Goal: Task Accomplishment & Management: Manage account settings

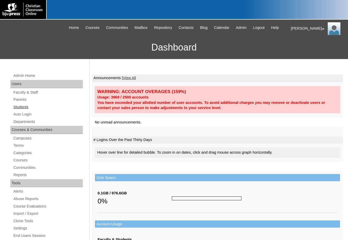
click at [27, 109] on link "Students" at bounding box center [48, 107] width 70 height 6
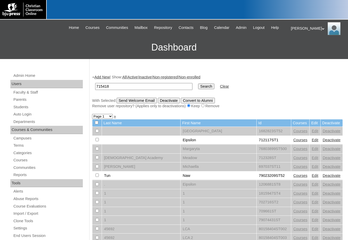
type input "715418"
click at [198, 84] on input "Search" at bounding box center [206, 87] width 16 height 6
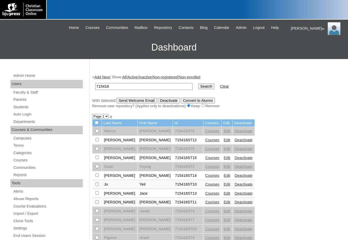
click at [205, 158] on link "Courses" at bounding box center [212, 158] width 14 height 4
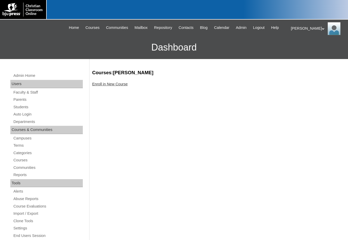
click at [120, 85] on link "Enroll in New Course" at bounding box center [110, 84] width 36 height 4
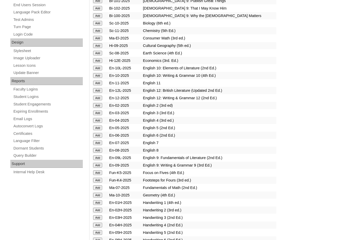
scroll to position [232, 0]
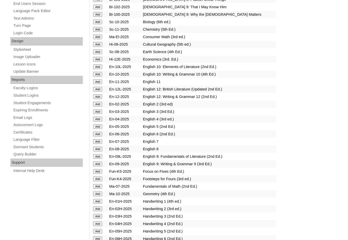
click at [101, 192] on input "Add" at bounding box center [97, 194] width 9 height 5
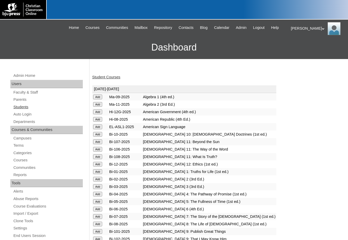
click at [29, 110] on link "Students" at bounding box center [48, 107] width 70 height 6
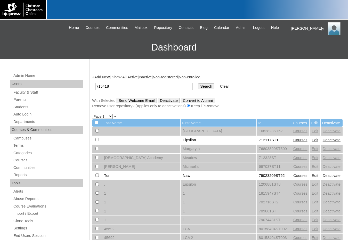
type input "715418"
click at [198, 84] on input "Search" at bounding box center [206, 87] width 16 height 6
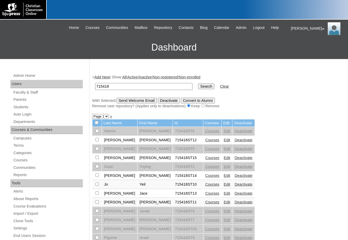
click at [224, 139] on link "Edit" at bounding box center [227, 140] width 6 height 4
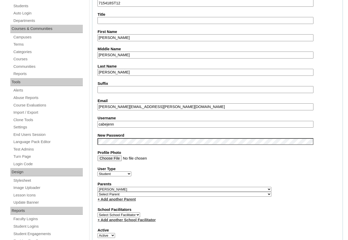
scroll to position [129, 0]
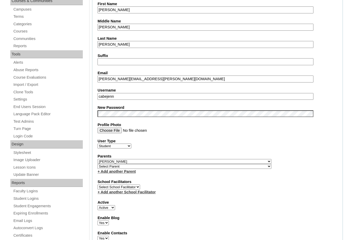
click at [201, 162] on select "Select Parent , Fautanu, Ma 1, 1 23-24 accountMorgan, Jason 6th Street Mennonit…" at bounding box center [185, 161] width 174 height 5
select select
click at [98, 159] on select "Select Parent , Fautanu, Ma 1, 1 23-24 accountMorgan, Jason 6th Street Mennonit…" at bounding box center [185, 161] width 174 height 5
click at [110, 207] on select "Active Inactive" at bounding box center [107, 207] width 18 height 5
select select "0"
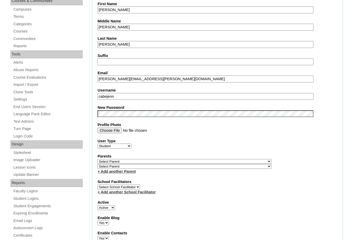
click at [98, 205] on select "Active Inactive" at bounding box center [107, 207] width 18 height 5
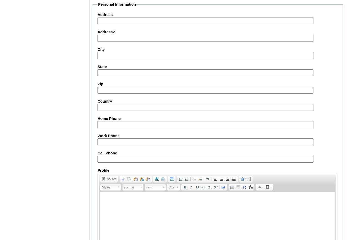
scroll to position [546, 0]
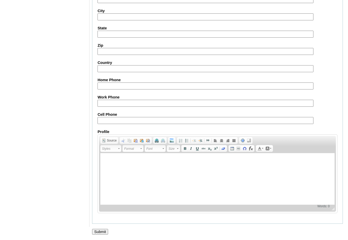
click at [104, 230] on input "Submit" at bounding box center [100, 232] width 16 height 6
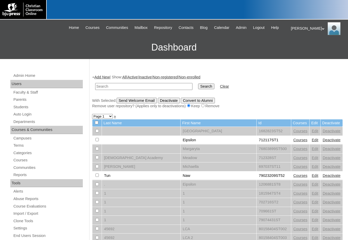
drag, startPoint x: 267, startPoint y: 99, endPoint x: 249, endPoint y: 100, distance: 18.1
click at [267, 99] on div "With Selected: Send Welcome Email Deactivate Convert to Alumni Remove user repo…" at bounding box center [217, 103] width 251 height 11
click at [138, 87] on input "text" at bounding box center [143, 86] width 97 height 7
paste input "715418"
type input "715418"
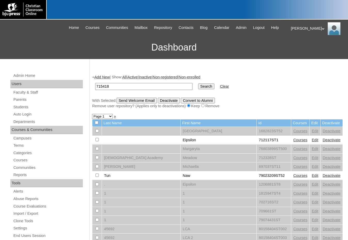
click at [198, 84] on input "Search" at bounding box center [206, 87] width 16 height 6
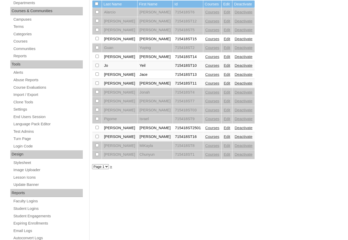
scroll to position [129, 0]
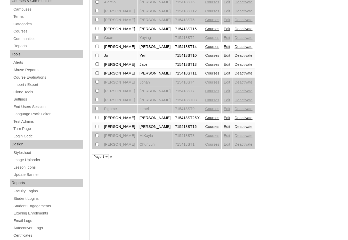
click at [205, 127] on link "Courses" at bounding box center [212, 127] width 14 height 4
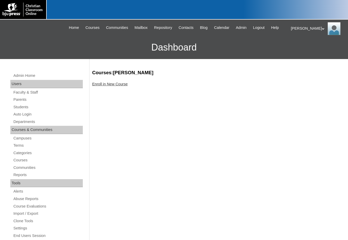
click at [104, 84] on link "Enroll in New Course" at bounding box center [110, 84] width 36 height 4
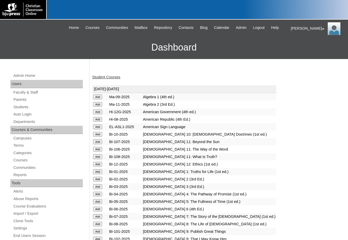
click at [101, 98] on input "Add" at bounding box center [97, 97] width 9 height 5
click at [28, 107] on link "Students" at bounding box center [48, 107] width 70 height 6
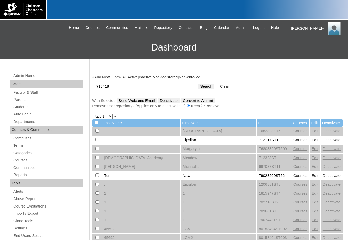
type input "715418"
click at [198, 85] on input "Search" at bounding box center [206, 87] width 16 height 6
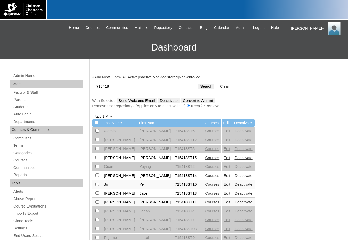
click at [205, 184] on link "Courses" at bounding box center [212, 184] width 14 height 4
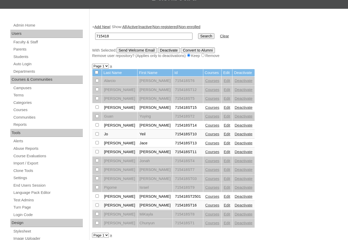
scroll to position [52, 0]
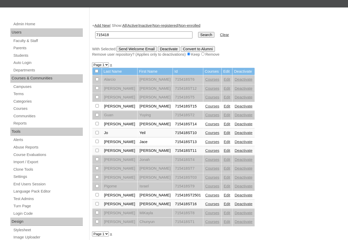
click at [284, 126] on div "+ Add New | Show: All | Active | Inactive | Non-registered | Non-enrolled 71541…" at bounding box center [216, 190] width 253 height 345
drag, startPoint x: 125, startPoint y: 38, endPoint x: 87, endPoint y: 38, distance: 37.9
click at [87, 38] on div "Admin Home Users Faculty & Staff Parents Students Auto Login Departments Course…" at bounding box center [174, 185] width 348 height 356
paste input "697440"
type input "697440"
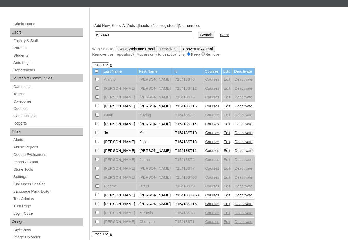
click at [198, 32] on input "Search" at bounding box center [206, 35] width 16 height 6
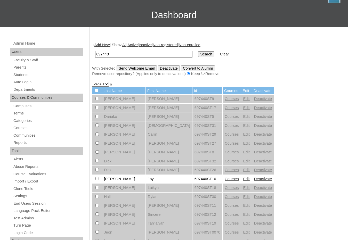
scroll to position [77, 0]
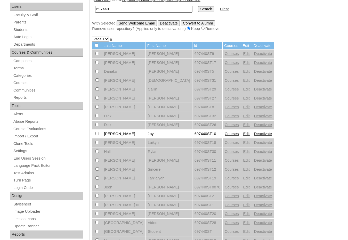
click at [225, 135] on link "Courses" at bounding box center [232, 134] width 14 height 4
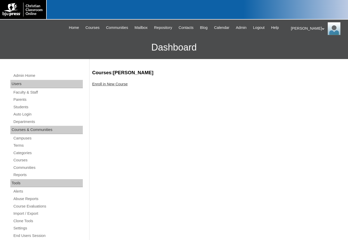
click at [108, 82] on link "Enroll in New Course" at bounding box center [110, 84] width 36 height 4
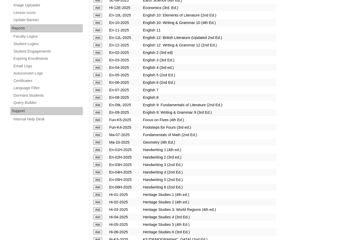
scroll to position [413, 0]
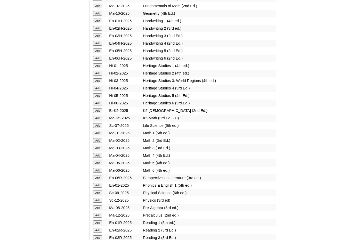
click at [98, 200] on input "Add" at bounding box center [97, 200] width 9 height 5
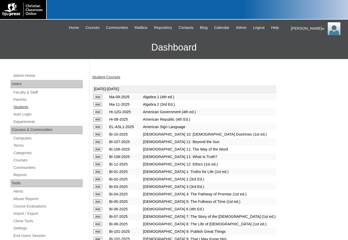
click at [21, 108] on link "Students" at bounding box center [48, 107] width 70 height 6
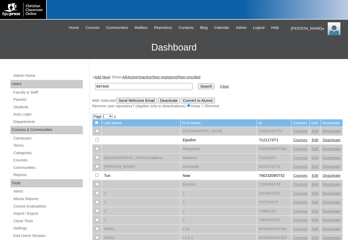
type input "697440"
click at [198, 84] on input "Search" at bounding box center [206, 87] width 16 height 6
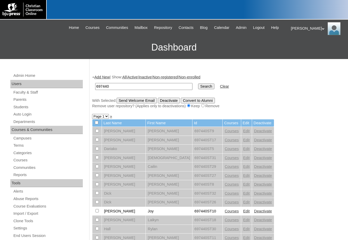
click at [104, 115] on select "Page 1" at bounding box center [100, 116] width 17 height 5
drag, startPoint x: 104, startPoint y: 115, endPoint x: 120, endPoint y: 127, distance: 20.1
click at [104, 115] on select "Page 1" at bounding box center [100, 116] width 17 height 5
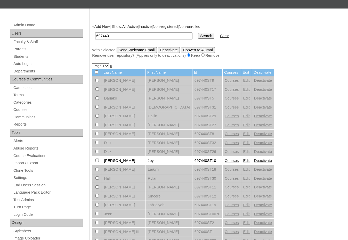
scroll to position [25, 0]
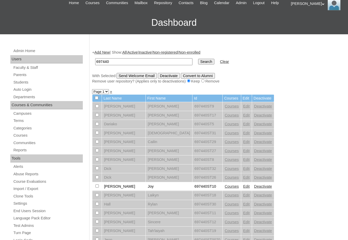
click at [108, 52] on link "Add New" at bounding box center [101, 52] width 15 height 4
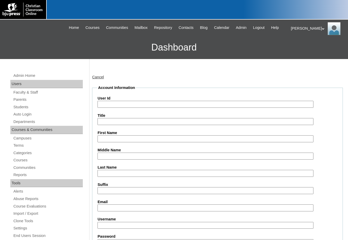
click at [125, 104] on input "User Id" at bounding box center [206, 104] width 216 height 7
paste input "697440"
type input "697440ST33"
type input "Lu"
type input "Zheng"
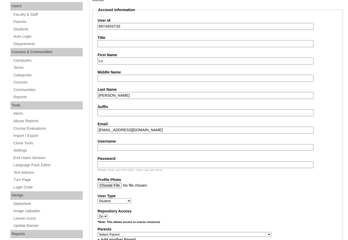
scroll to position [103, 0]
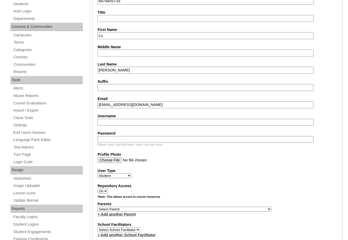
type input "lu.zheng@mchs4u.com"
click at [209, 209] on select "Select Parent , Fautanu, Ma 1, 1 23-24 accountMorgan, Jason 6th Street Mennonit…" at bounding box center [185, 209] width 174 height 5
select select "32776"
click at [223, 209] on div "Parents Select Parent , Fautanu, Ma 1, 1 23-24 accountMorgan, Jason 6th Street …" at bounding box center [218, 208] width 240 height 15
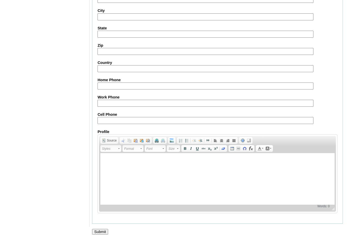
scroll to position [545, 0]
click at [100, 231] on input "Submit" at bounding box center [100, 232] width 16 height 6
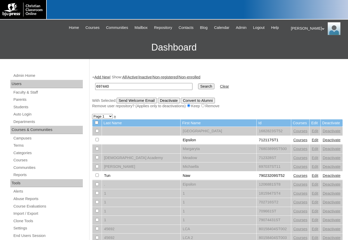
type input "697440"
click at [198, 84] on input "Search" at bounding box center [206, 87] width 16 height 6
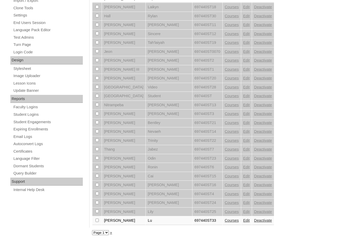
scroll to position [214, 0]
click at [225, 220] on link "Courses" at bounding box center [232, 220] width 14 height 4
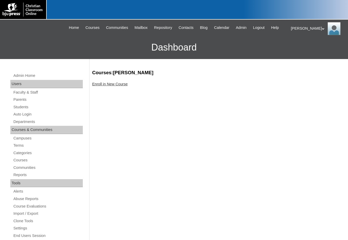
click at [113, 83] on link "Enroll in New Course" at bounding box center [110, 84] width 36 height 4
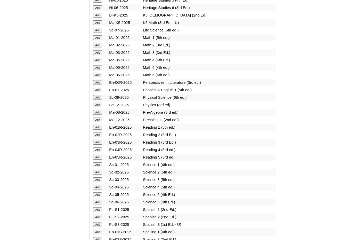
scroll to position [516, 0]
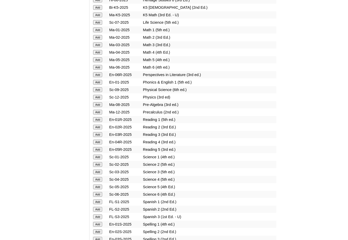
click at [98, 97] on input "Add" at bounding box center [97, 97] width 9 height 5
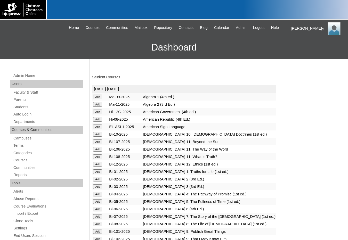
click at [111, 77] on link "Student Courses" at bounding box center [106, 77] width 28 height 4
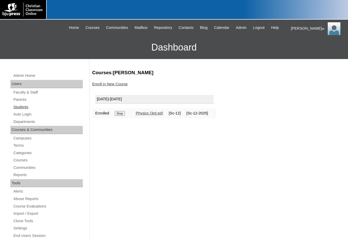
click at [26, 108] on link "Students" at bounding box center [48, 107] width 70 height 6
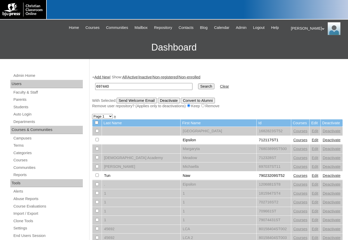
type input "697440"
click at [198, 84] on input "Search" at bounding box center [206, 87] width 16 height 6
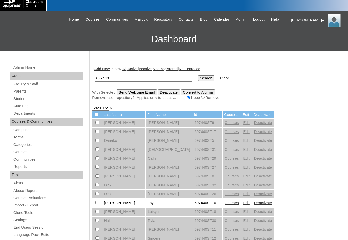
scroll to position [129, 0]
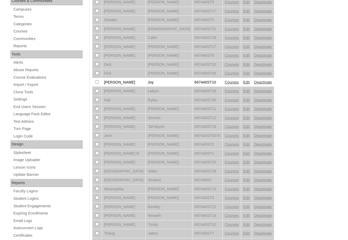
click at [96, 82] on input "checkbox" at bounding box center [96, 81] width 3 height 3
checkbox input "true"
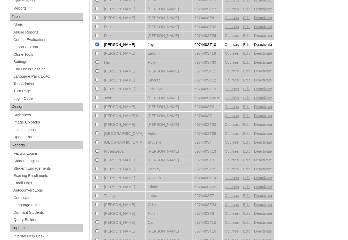
scroll to position [214, 0]
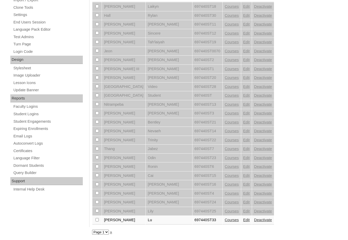
click at [96, 220] on input "checkbox" at bounding box center [96, 219] width 3 height 3
checkbox input "true"
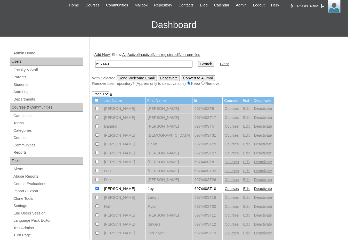
scroll to position [0, 0]
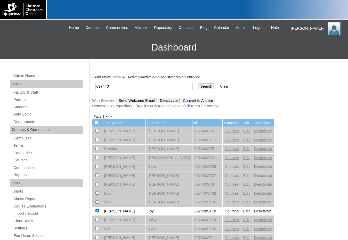
click at [143, 100] on input "Send Welcome Email" at bounding box center [137, 101] width 40 height 6
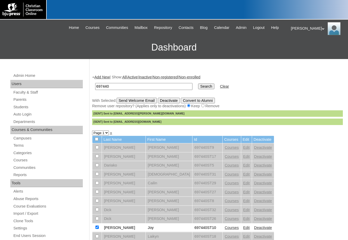
click at [24, 113] on link "Auto Login" at bounding box center [48, 114] width 70 height 6
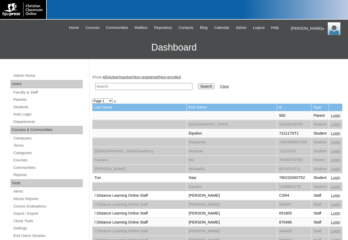
click at [104, 88] on input "text" at bounding box center [143, 86] width 97 height 7
type input "serickson"
click at [198, 84] on input "Search" at bounding box center [206, 87] width 16 height 6
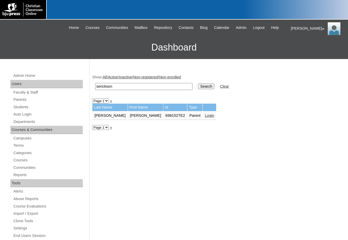
click at [205, 116] on link "Login" at bounding box center [209, 116] width 9 height 4
